Goal: Transaction & Acquisition: Purchase product/service

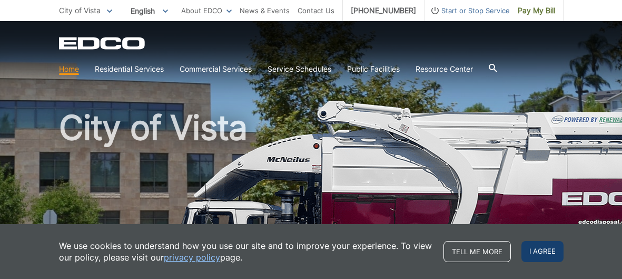
click at [537, 251] on span "I agree" at bounding box center [542, 251] width 42 height 21
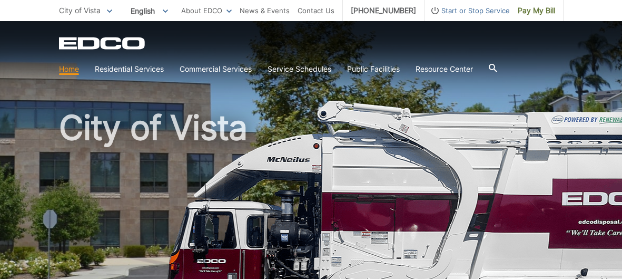
click at [303, 146] on h1 "City of Vista" at bounding box center [311, 226] width 504 height 231
click at [524, 9] on span "Pay My Bill" at bounding box center [536, 11] width 37 height 12
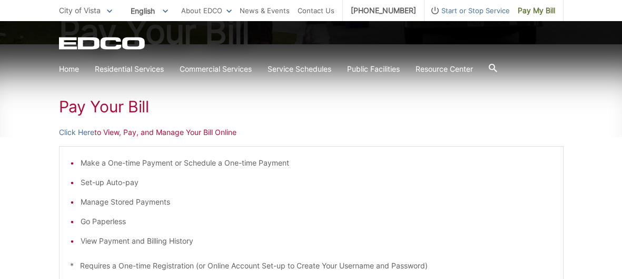
scroll to position [143, 0]
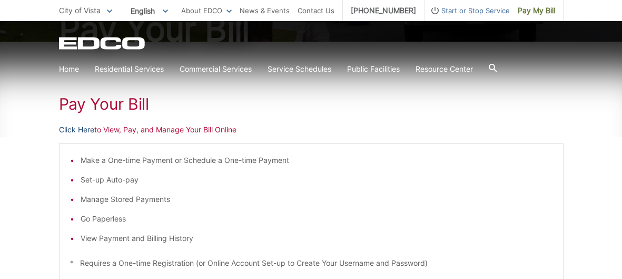
click at [82, 126] on link "Click Here" at bounding box center [76, 130] width 35 height 12
